Goal: Information Seeking & Learning: Compare options

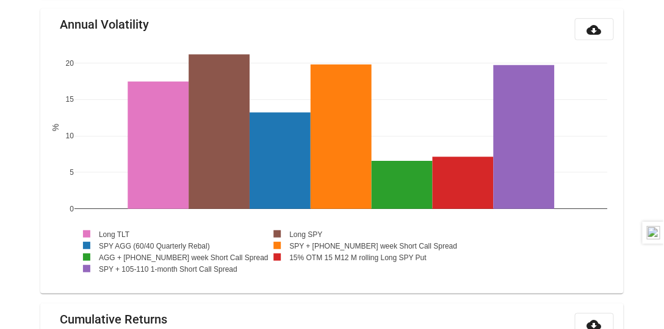
scroll to position [1324, 0]
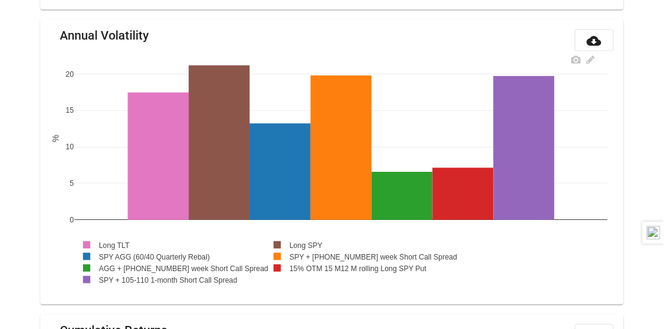
click at [127, 239] on rect at bounding box center [104, 245] width 61 height 12
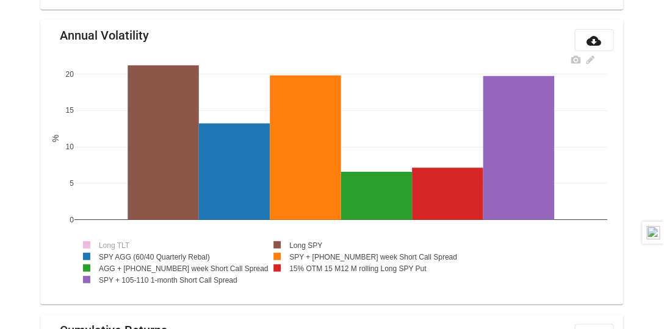
click at [311, 240] on rect at bounding box center [296, 245] width 63 height 12
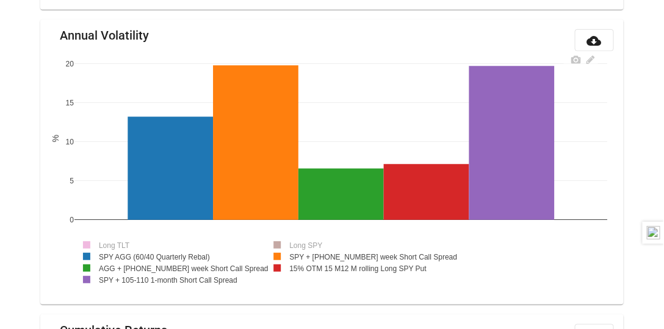
click at [187, 264] on rect at bounding box center [166, 268] width 184 height 12
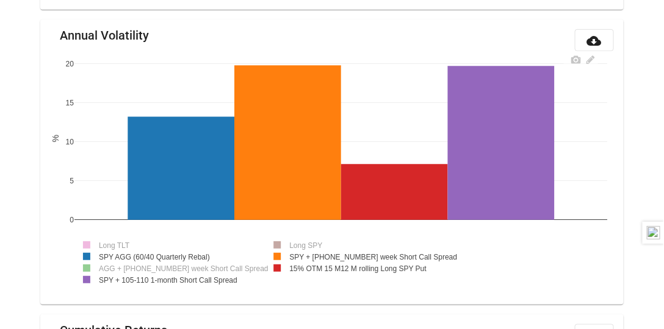
click at [185, 265] on rect at bounding box center [166, 268] width 184 height 12
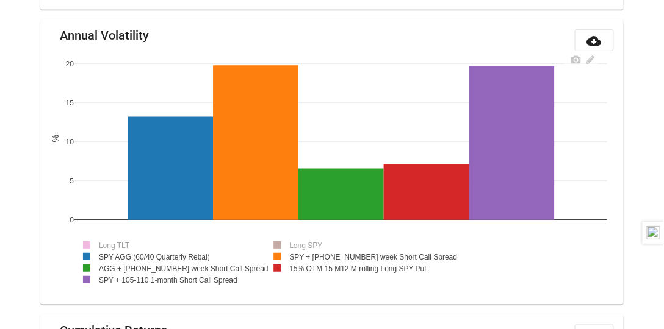
click at [183, 252] on rect at bounding box center [150, 257] width 152 height 12
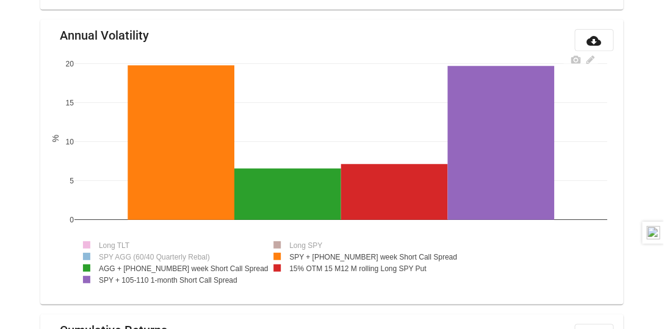
click at [181, 277] on rect at bounding box center [168, 280] width 189 height 12
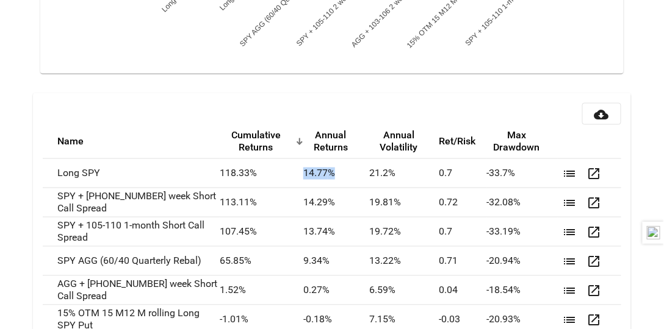
scroll to position [2785, 0]
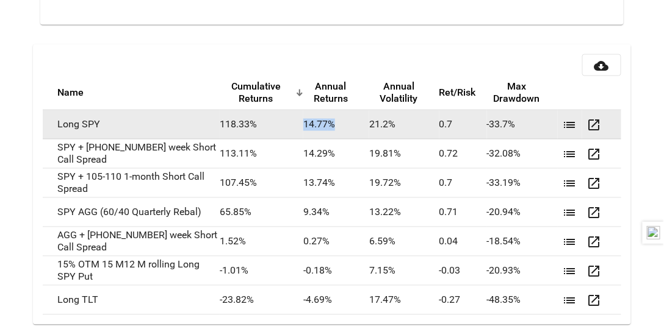
click at [317, 120] on td "14.77 %" at bounding box center [336, 124] width 66 height 29
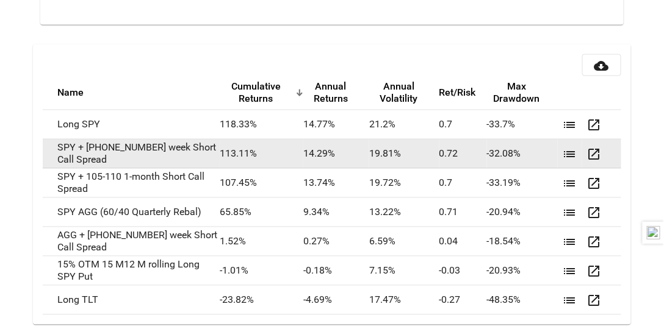
click at [315, 143] on td "14.29 %" at bounding box center [336, 154] width 66 height 29
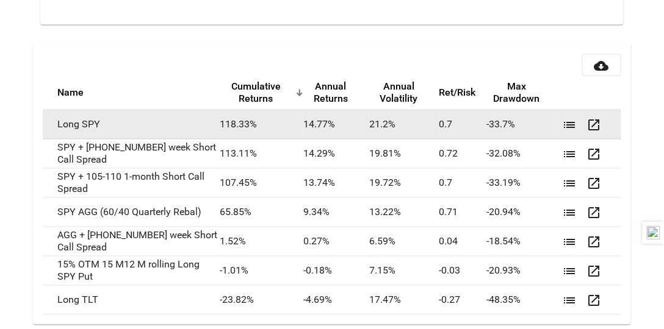
click at [310, 117] on td "14.77 %" at bounding box center [336, 124] width 66 height 29
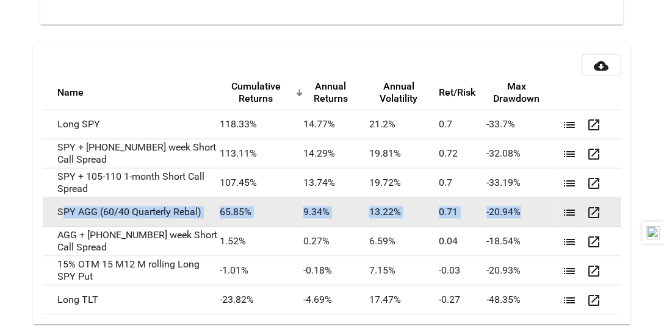
drag, startPoint x: 60, startPoint y: 207, endPoint x: 523, endPoint y: 206, distance: 463.6
click at [523, 206] on tr "SPY AGG (60/40 Quarterly Rebal) 65.85 % 9.34 % 13.22 % 0.71 -20.94 % list open_…" at bounding box center [332, 212] width 578 height 29
click at [51, 211] on td "SPY AGG (60/40 Quarterly Rebal)" at bounding box center [131, 212] width 177 height 29
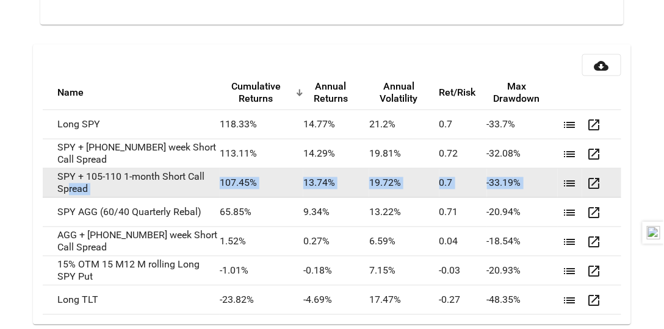
drag, startPoint x: 51, startPoint y: 211, endPoint x: 79, endPoint y: 190, distance: 35.4
click at [79, 190] on tbody "Long SPY 118.33 % 14.77 % 21.2 % 0.7 -33.7 % list open_in_new SPY + [PHONE_NUMB…" at bounding box center [332, 212] width 578 height 205
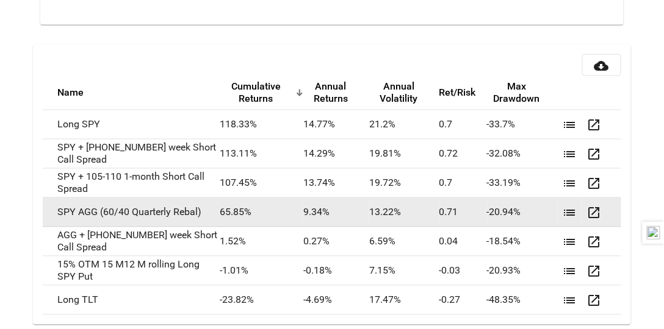
click at [79, 206] on td "SPY AGG (60/40 Quarterly Rebal)" at bounding box center [131, 212] width 177 height 29
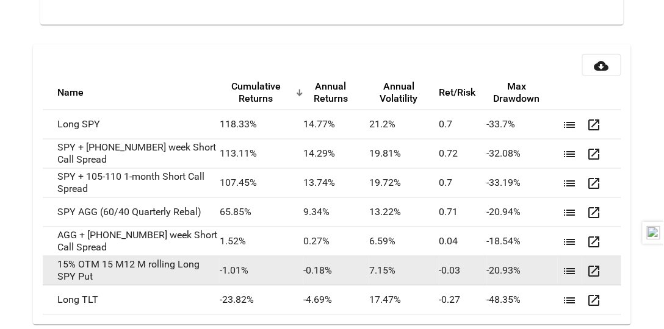
drag, startPoint x: 109, startPoint y: 274, endPoint x: 45, endPoint y: 251, distance: 67.7
click at [45, 257] on td "15% OTM 15 M12 M rolling Long SPY Put" at bounding box center [131, 271] width 177 height 29
click at [170, 264] on td "15% OTM 15 M12 M rolling Long SPY Put" at bounding box center [131, 271] width 177 height 29
drag, startPoint x: 55, startPoint y: 257, endPoint x: 138, endPoint y: 267, distance: 83.6
click at [138, 267] on td "15% OTM 15 M12 M rolling Long SPY Put" at bounding box center [131, 271] width 177 height 29
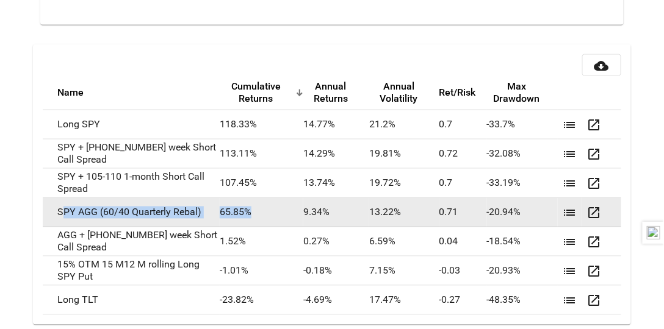
drag, startPoint x: 57, startPoint y: 206, endPoint x: 264, endPoint y: 213, distance: 206.9
click at [264, 213] on tr "SPY AGG (60/40 Quarterly Rebal) 65.85 % 9.34 % 13.22 % 0.71 -20.94 % list open_…" at bounding box center [332, 212] width 578 height 29
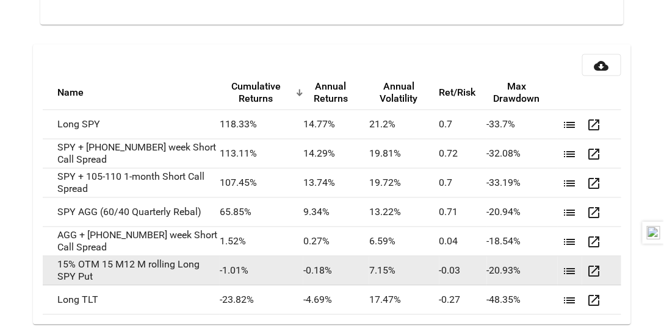
click at [195, 262] on td "15% OTM 15 M12 M rolling Long SPY Put" at bounding box center [131, 271] width 177 height 29
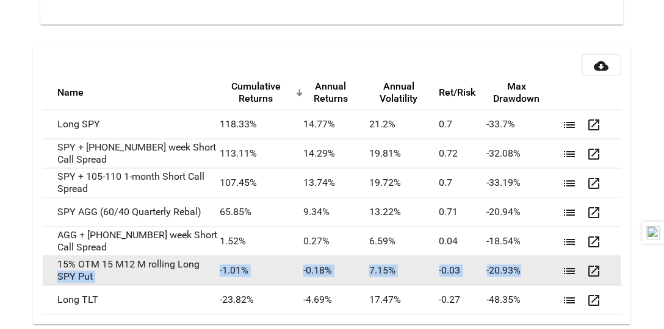
drag, startPoint x: 202, startPoint y: 263, endPoint x: 537, endPoint y: 263, distance: 334.2
click at [537, 263] on tr "15% OTM 15 M12 M rolling Long SPY Put -1.01 % -0.18 % 7.15 % -0.03 -20.93 % lis…" at bounding box center [332, 271] width 578 height 29
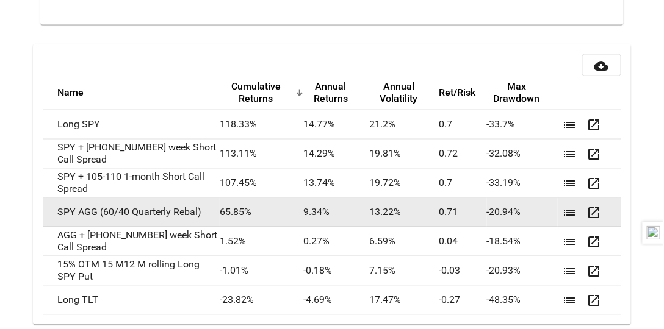
click at [152, 209] on td "SPY AGG (60/40 Quarterly Rebal)" at bounding box center [131, 212] width 177 height 29
drag, startPoint x: 52, startPoint y: 206, endPoint x: 223, endPoint y: 202, distance: 170.8
click at [223, 202] on tr "SPY AGG (60/40 Quarterly Rebal) 65.85 % 9.34 % 13.22 % 0.71 -20.94 % list open_…" at bounding box center [332, 212] width 578 height 29
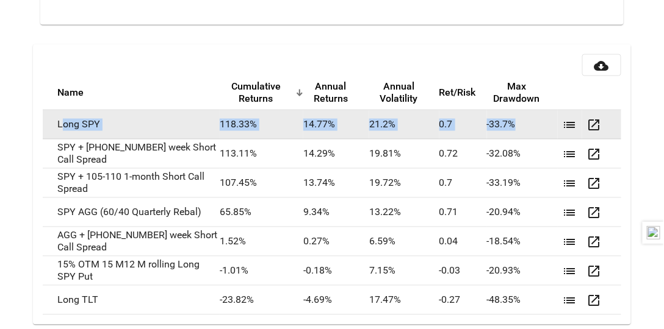
drag, startPoint x: 57, startPoint y: 120, endPoint x: 540, endPoint y: 118, distance: 483.1
click at [540, 118] on tr "Long SPY 118.33 % 14.77 % 21.2 % 0.7 -33.7 % list open_in_new" at bounding box center [332, 124] width 578 height 29
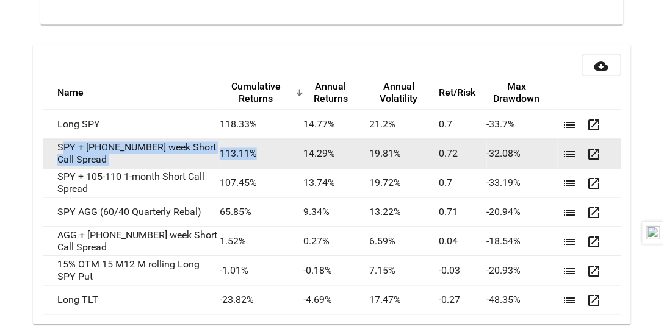
drag, startPoint x: 56, startPoint y: 138, endPoint x: 247, endPoint y: 154, distance: 191.6
click at [247, 154] on tr "SPY + [PHONE_NUMBER] week Short Call Spread 113.11 % 14.29 % 19.81 % 0.72 -32.0…" at bounding box center [332, 154] width 578 height 29
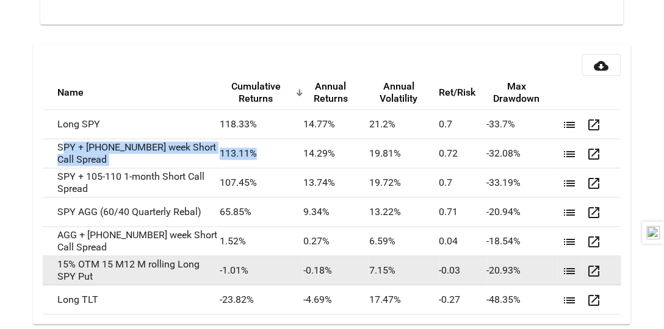
drag, startPoint x: 197, startPoint y: 257, endPoint x: 174, endPoint y: 266, distance: 24.1
click at [174, 266] on td "15% OTM 15 M12 M rolling Long SPY Put" at bounding box center [131, 271] width 177 height 29
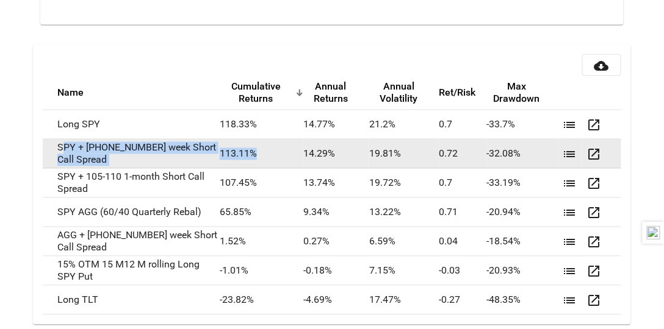
click at [160, 145] on td "SPY + [PHONE_NUMBER] week Short Call Spread" at bounding box center [131, 154] width 177 height 29
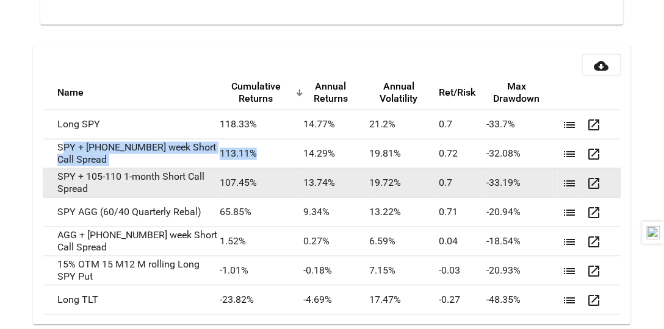
click at [165, 181] on td "SPY + 105-110 1-month Short Call Spread" at bounding box center [131, 183] width 177 height 29
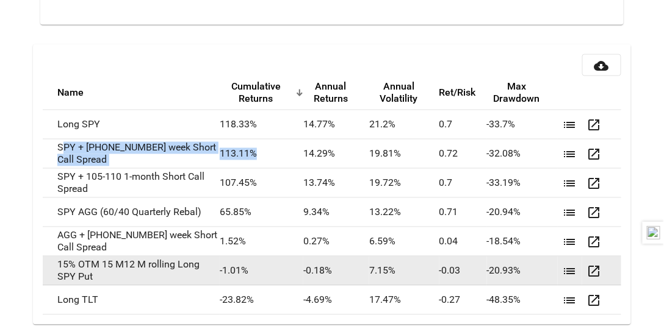
click at [170, 262] on td "15% OTM 15 M12 M rolling Long SPY Put" at bounding box center [131, 271] width 177 height 29
drag, startPoint x: 45, startPoint y: 256, endPoint x: 534, endPoint y: 262, distance: 488.6
click at [534, 262] on tr "15% OTM 15 M12 M rolling Long SPY Put -1.01 % -0.18 % 7.15 % -0.03 -20.93 % lis…" at bounding box center [332, 271] width 578 height 29
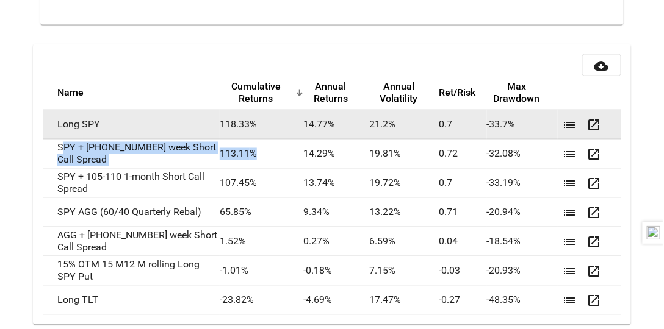
drag, startPoint x: 479, startPoint y: 121, endPoint x: 526, endPoint y: 117, distance: 47.2
click at [526, 117] on tr "Long SPY 118.33 % 14.77 % 21.2 % 0.7 -33.7 % list open_in_new" at bounding box center [332, 124] width 578 height 29
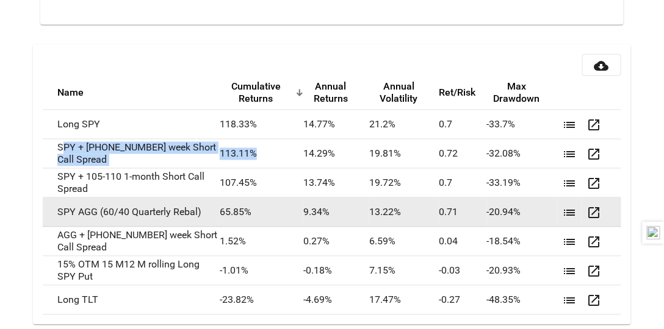
drag, startPoint x: 395, startPoint y: 210, endPoint x: 354, endPoint y: 210, distance: 40.9
click at [354, 210] on tr "SPY AGG (60/40 Quarterly Rebal) 65.85 % 9.34 % 13.22 % 0.71 -20.94 % list open_…" at bounding box center [332, 212] width 578 height 29
click at [354, 210] on td "9.34 %" at bounding box center [336, 212] width 66 height 29
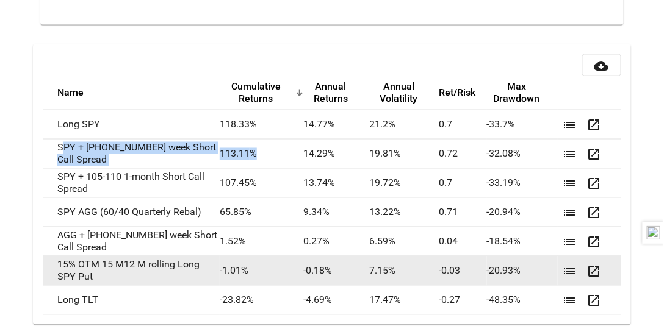
drag, startPoint x: 525, startPoint y: 263, endPoint x: 514, endPoint y: 262, distance: 11.0
click at [514, 262] on td "-20.93 %" at bounding box center [522, 271] width 71 height 29
click at [536, 262] on td "-20.93 %" at bounding box center [522, 271] width 71 height 29
drag, startPoint x: 323, startPoint y: 264, endPoint x: 292, endPoint y: 265, distance: 31.1
click at [303, 265] on td "-0.18 %" at bounding box center [336, 271] width 66 height 29
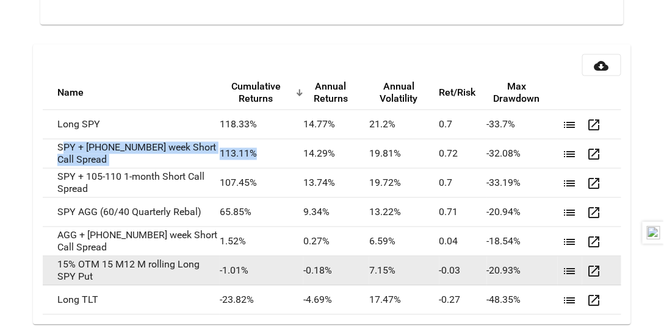
click at [303, 265] on td "-0.18 %" at bounding box center [336, 271] width 66 height 29
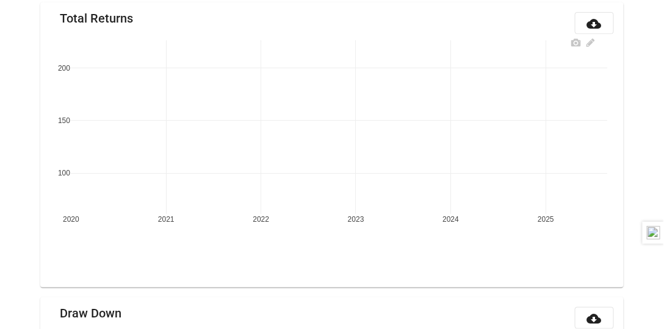
scroll to position [177, 0]
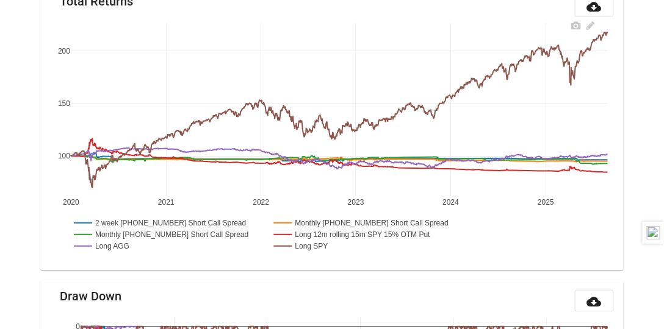
click at [342, 234] on rect at bounding box center [360, 235] width 179 height 12
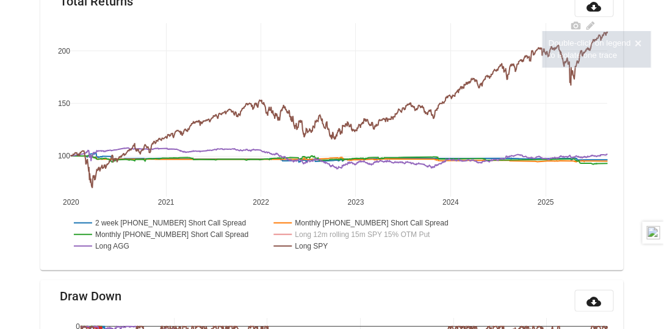
click at [309, 248] on rect at bounding box center [302, 246] width 63 height 12
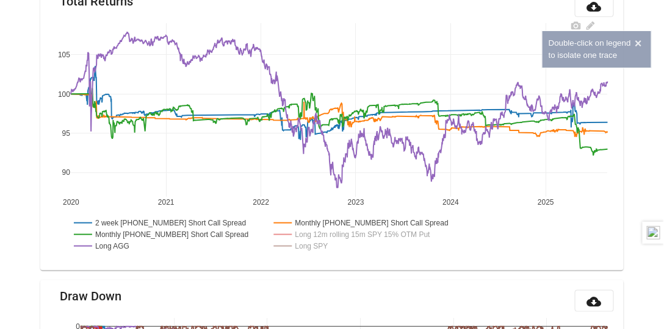
click at [164, 235] on rect at bounding box center [166, 235] width 191 height 12
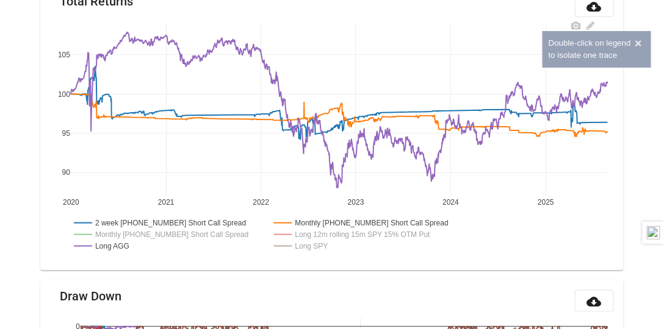
click at [162, 222] on rect at bounding box center [159, 223] width 177 height 12
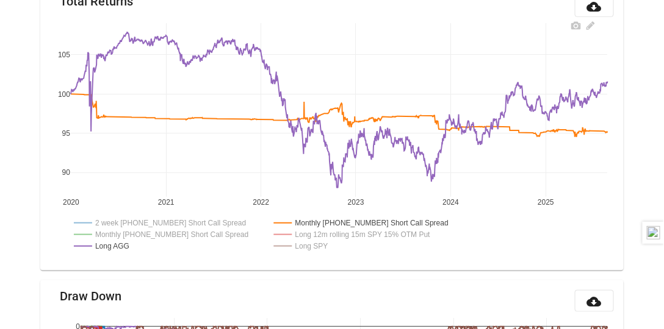
click at [344, 248] on rect at bounding box center [271, 234] width 400 height 41
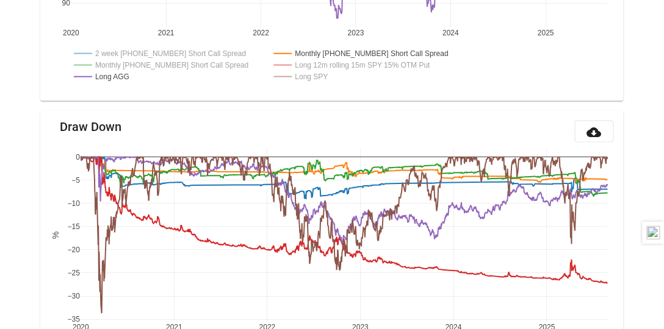
scroll to position [421, 0]
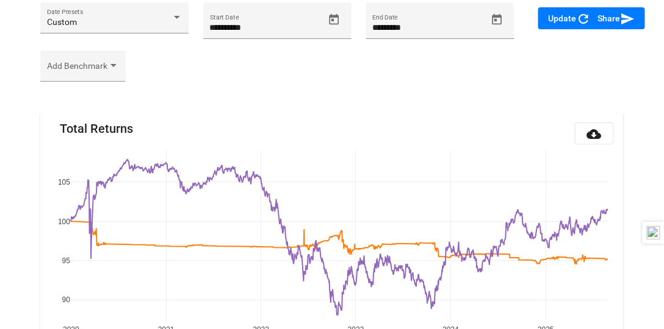
scroll to position [0, 0]
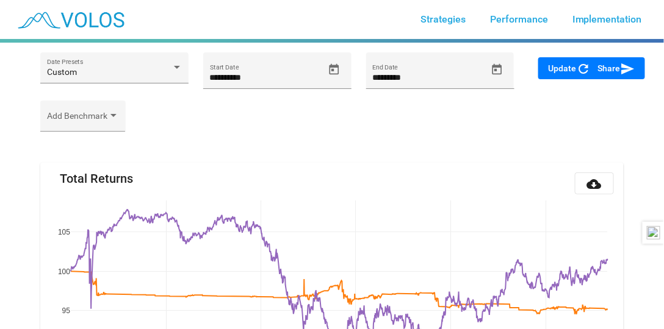
click at [242, 143] on div "Add Benchmark" at bounding box center [331, 122] width 597 height 43
